Goal: Task Accomplishment & Management: Manage account settings

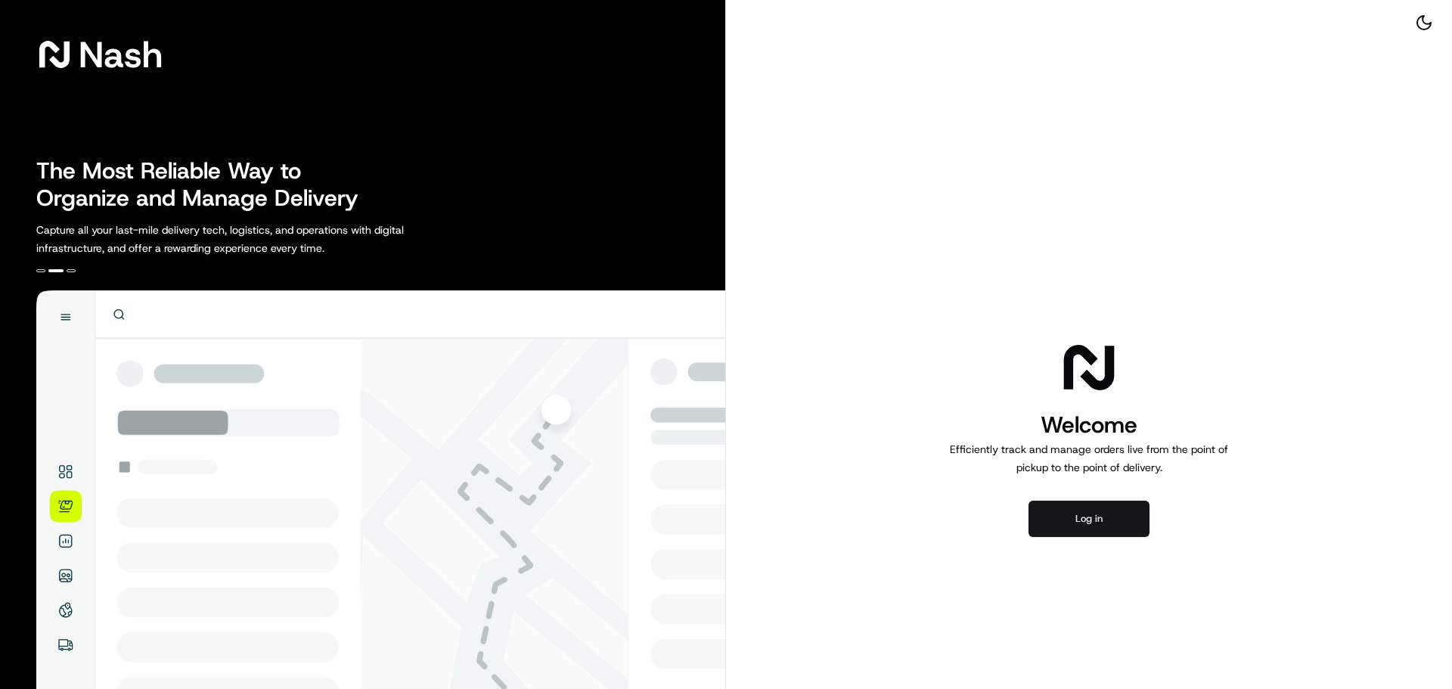
click at [1078, 504] on button "Log in" at bounding box center [1088, 519] width 121 height 36
